Goal: Task Accomplishment & Management: Manage account settings

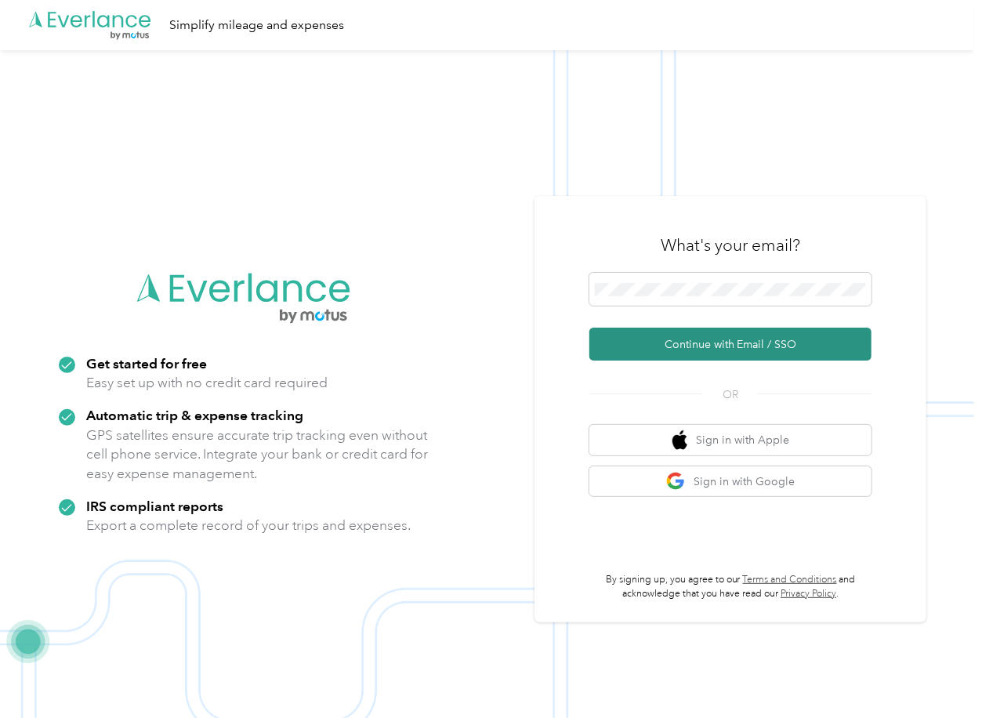
click at [646, 349] on button "Continue with Email / SSO" at bounding box center [730, 343] width 282 height 33
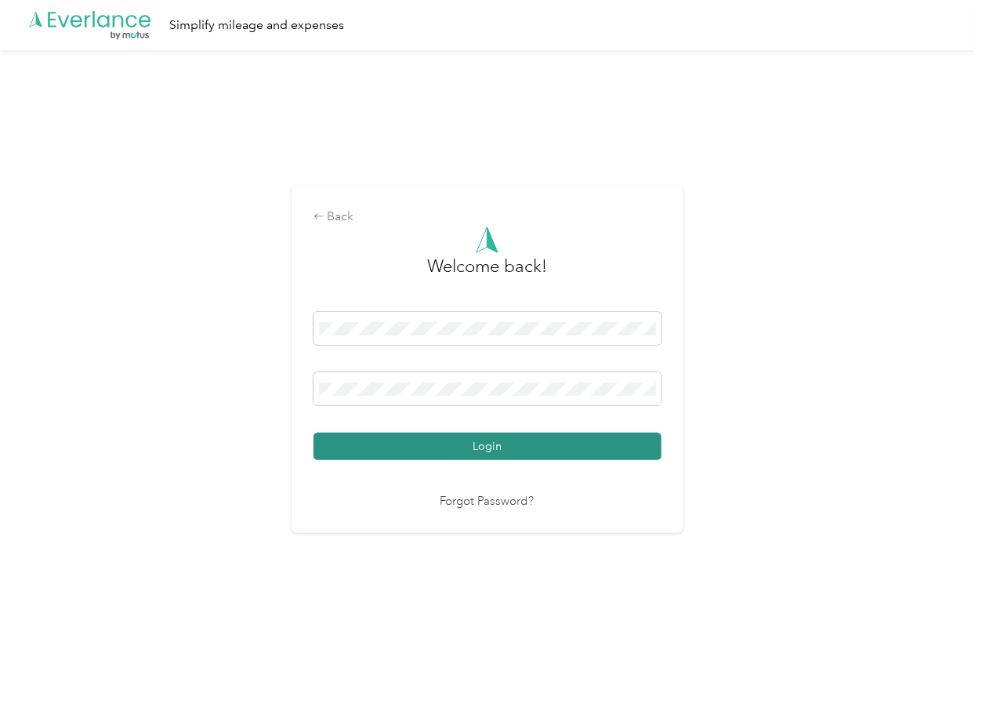
click at [380, 446] on button "Login" at bounding box center [487, 445] width 348 height 27
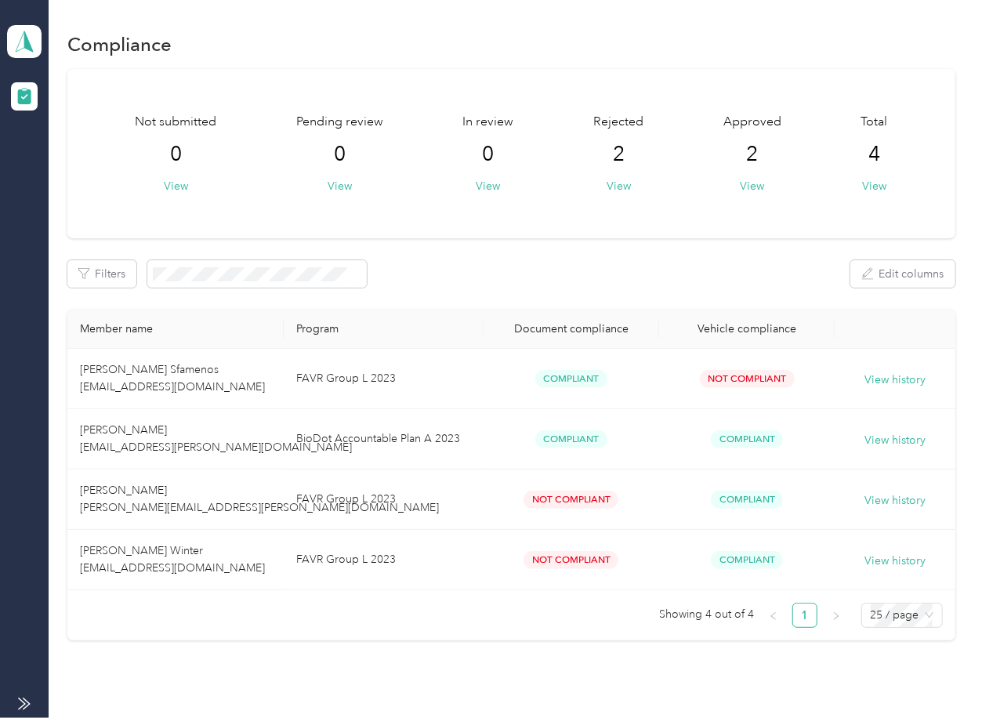
click at [410, 260] on div "Filters Edit columns" at bounding box center [510, 273] width 887 height 27
click at [26, 35] on polygon at bounding box center [28, 41] width 9 height 20
click at [85, 168] on div "Log out" at bounding box center [172, 163] width 308 height 27
